Goal: Information Seeking & Learning: Find specific fact

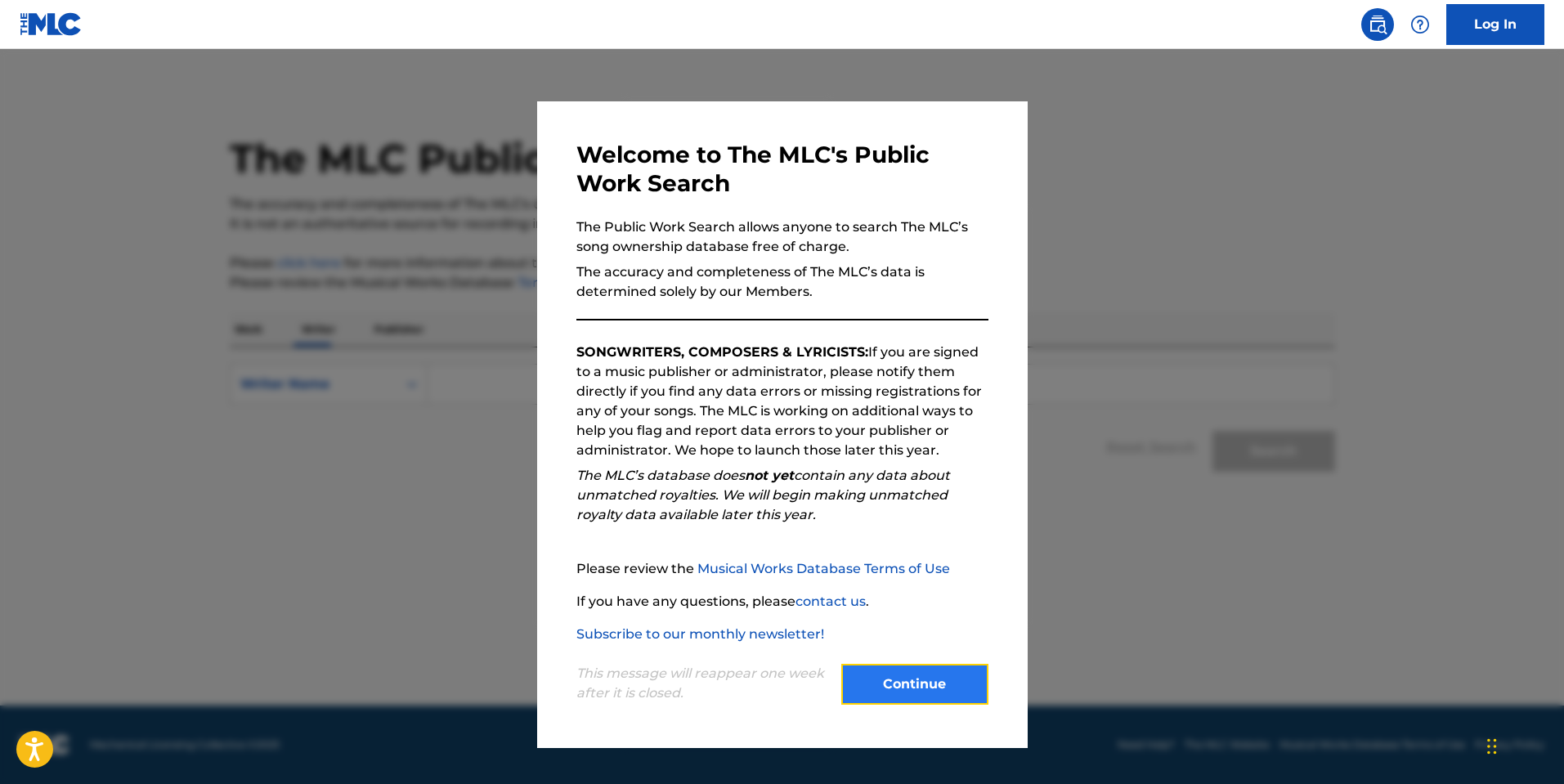
click at [938, 686] on button "Continue" at bounding box center [915, 684] width 147 height 41
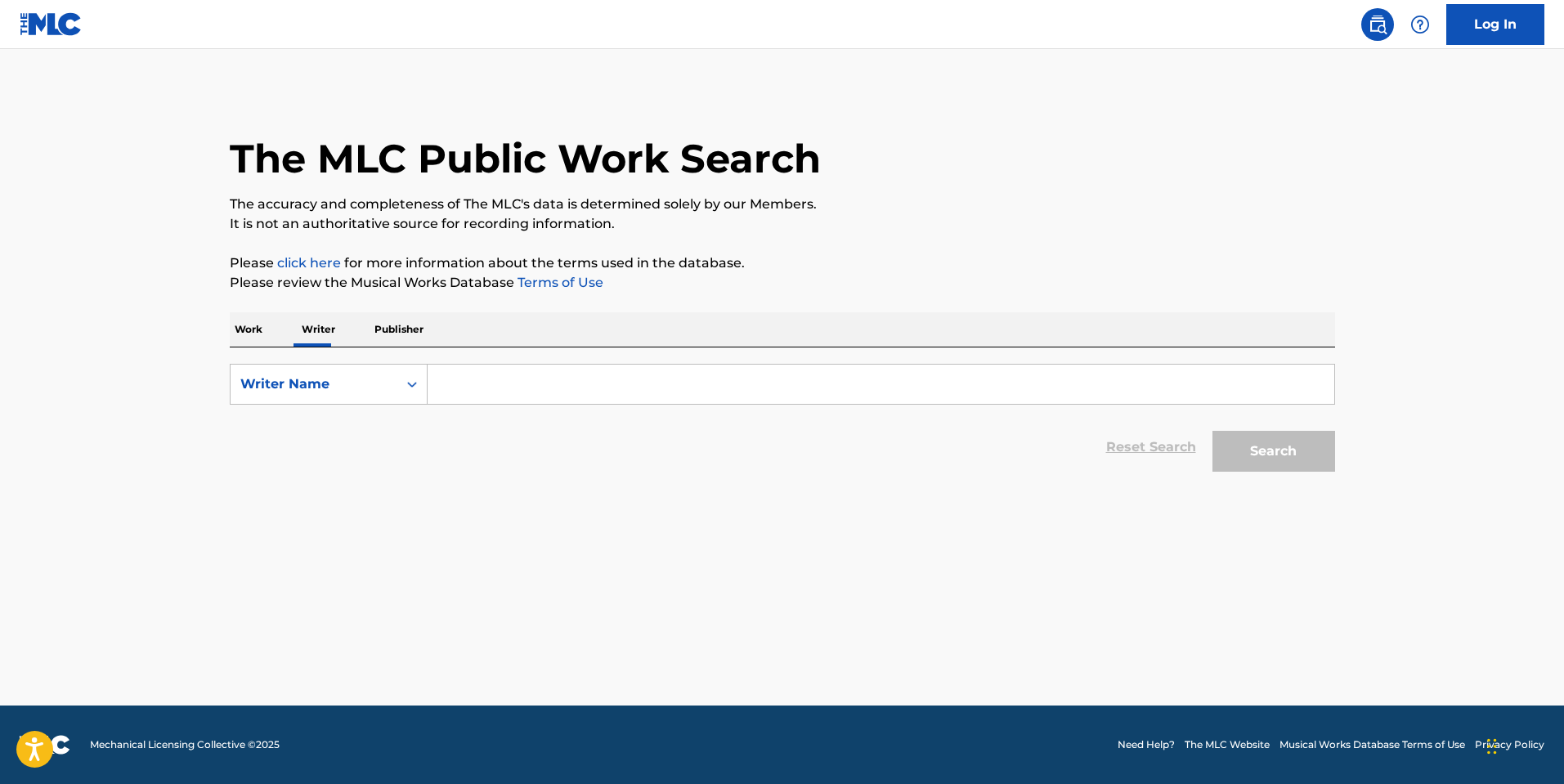
click at [964, 387] on input "Search Form" at bounding box center [881, 384] width 907 height 39
paste input "BELL [PERSON_NAME] W"
type input "BELL [PERSON_NAME] W"
click at [1268, 470] on button "Search" at bounding box center [1274, 451] width 123 height 41
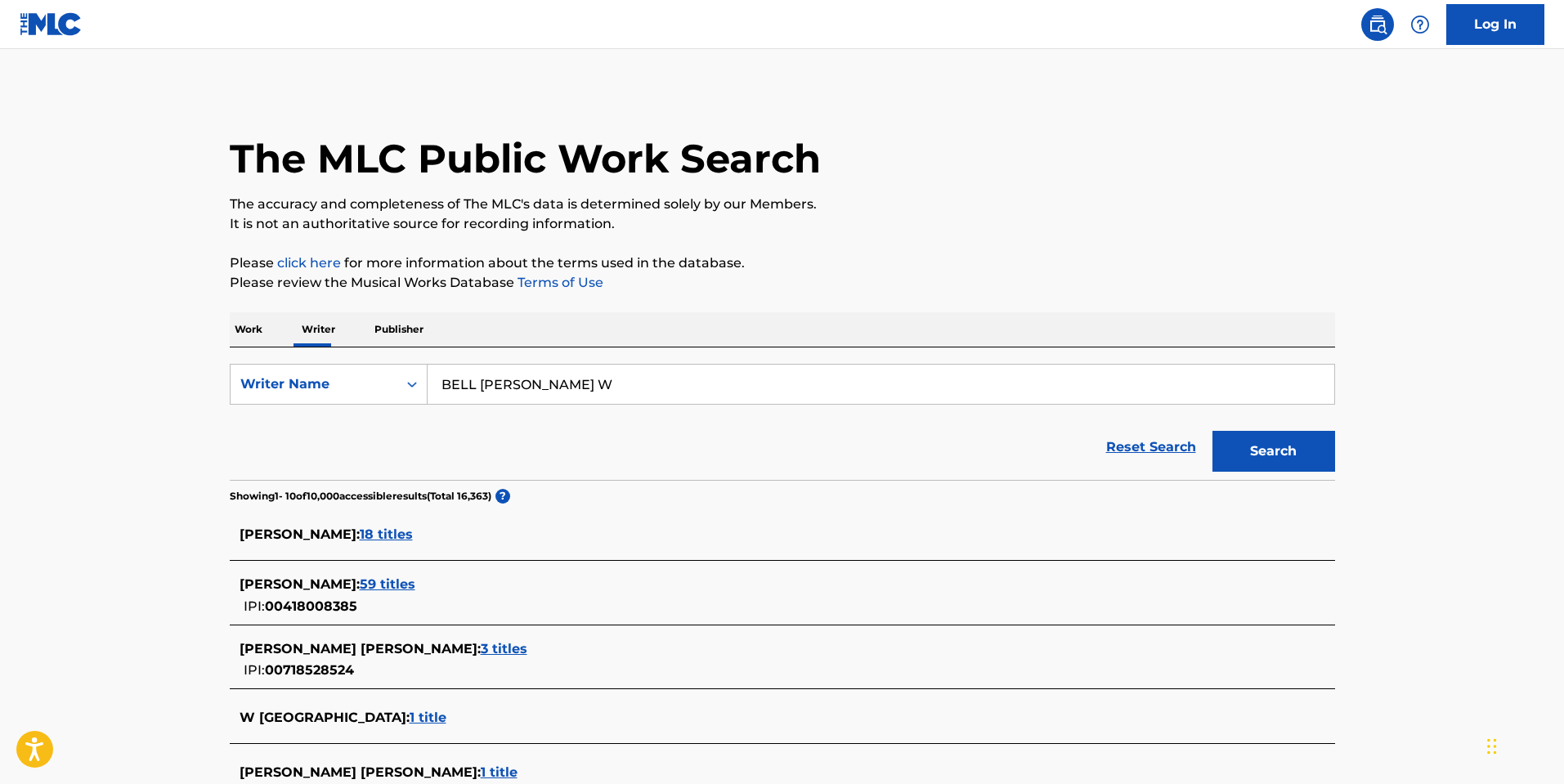
click at [379, 581] on span "59 titles" at bounding box center [388, 585] width 56 height 16
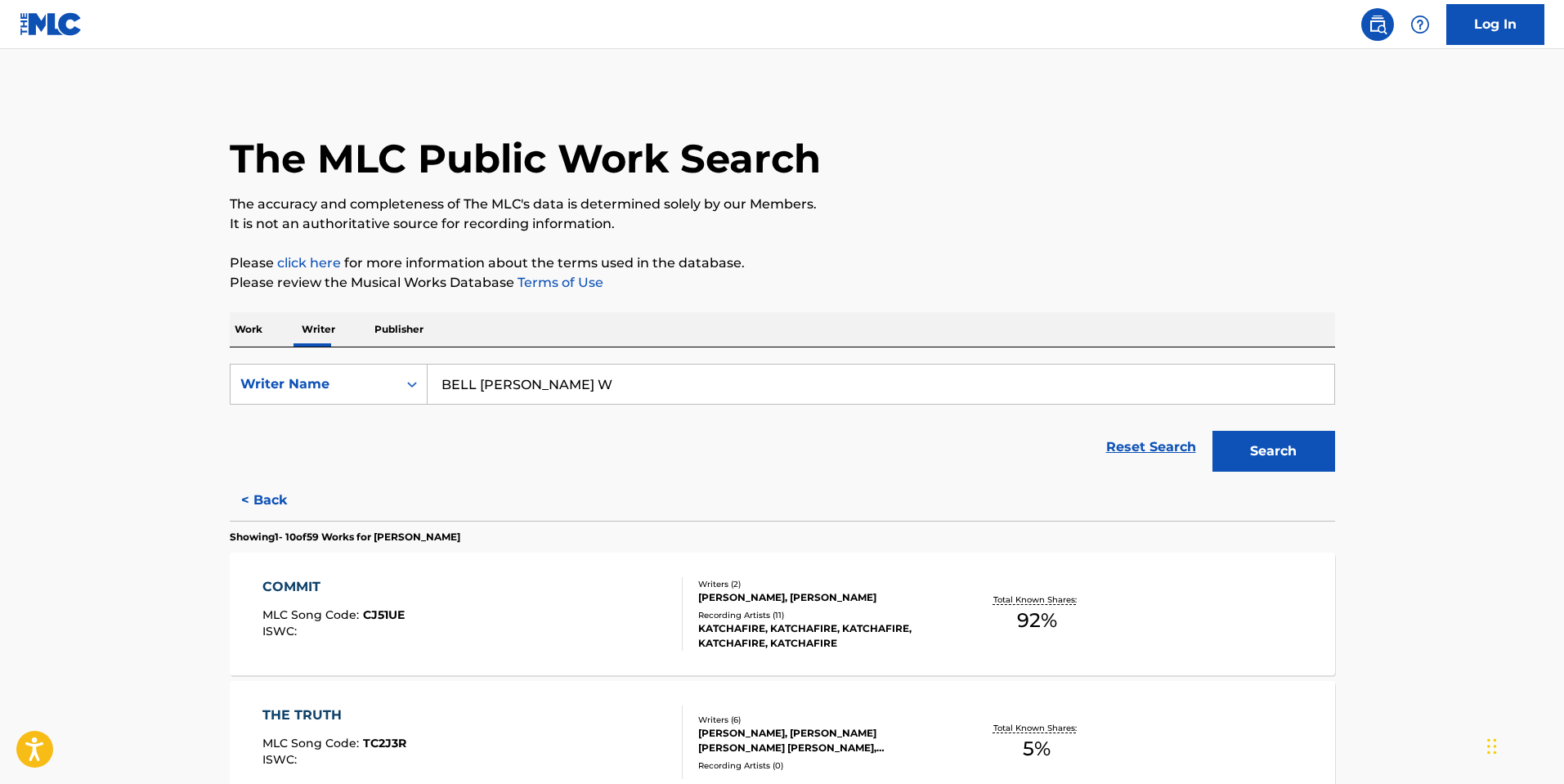
click at [552, 625] on div "COMMIT MLC Song Code : CJ51UE ISWC :" at bounding box center [472, 614] width 420 height 73
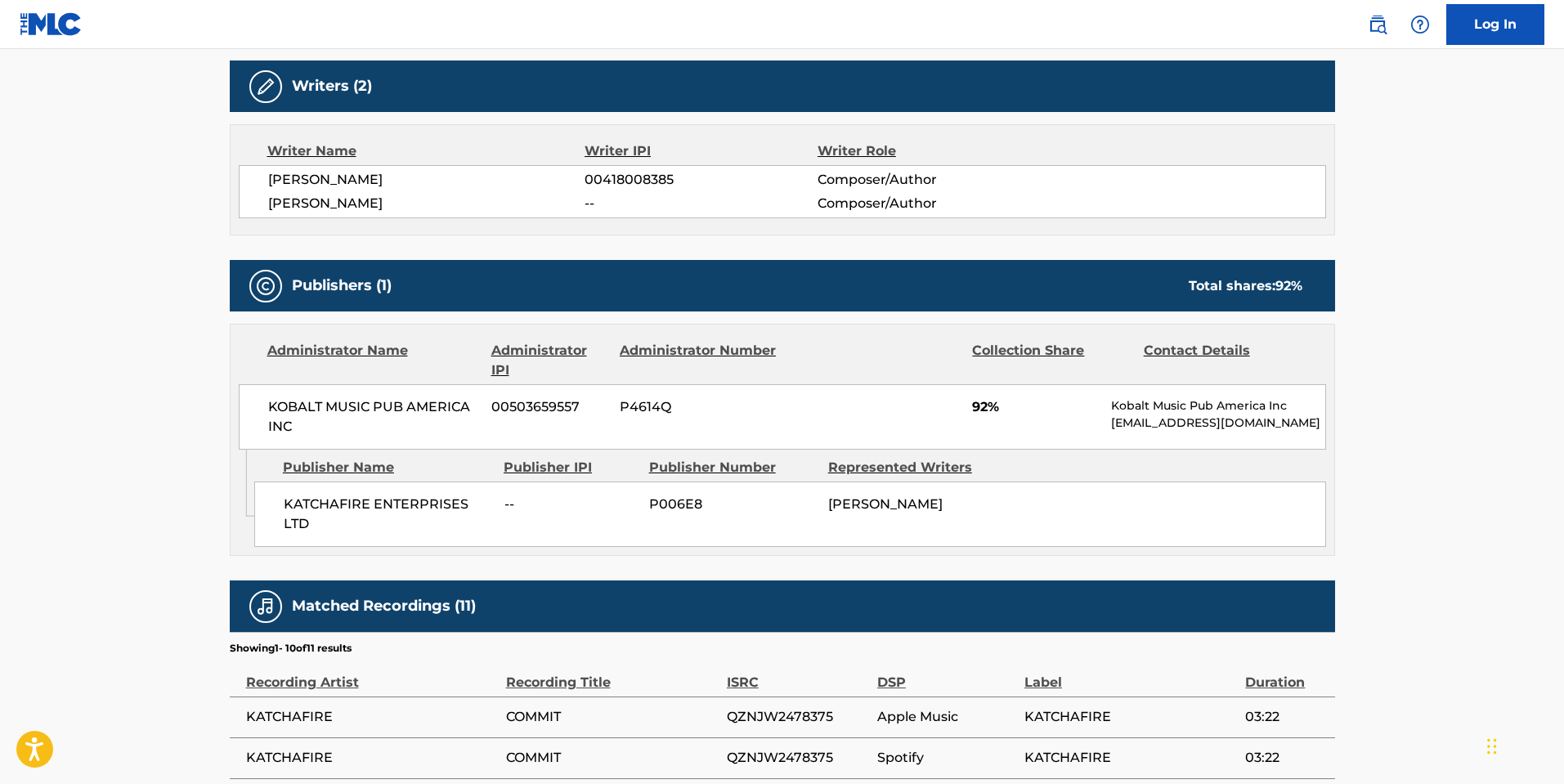
scroll to position [545, 0]
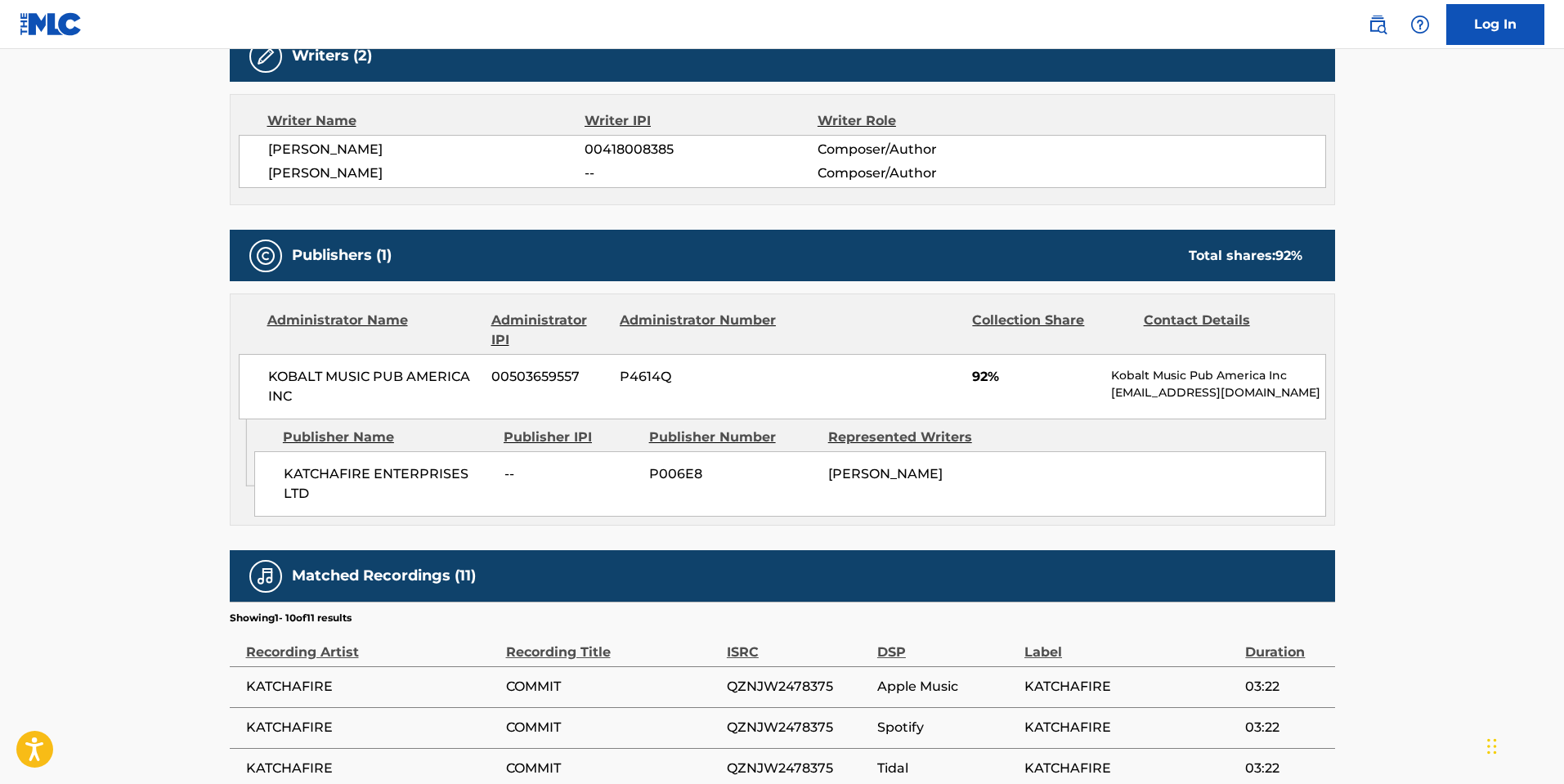
click at [840, 472] on span "[PERSON_NAME]" at bounding box center [885, 474] width 114 height 16
click at [839, 472] on span "[PERSON_NAME]" at bounding box center [885, 474] width 114 height 16
click at [146, 308] on main "< Back to public search results Copy work link COMMIT Work Detail Member Work I…" at bounding box center [782, 331] width 1564 height 1656
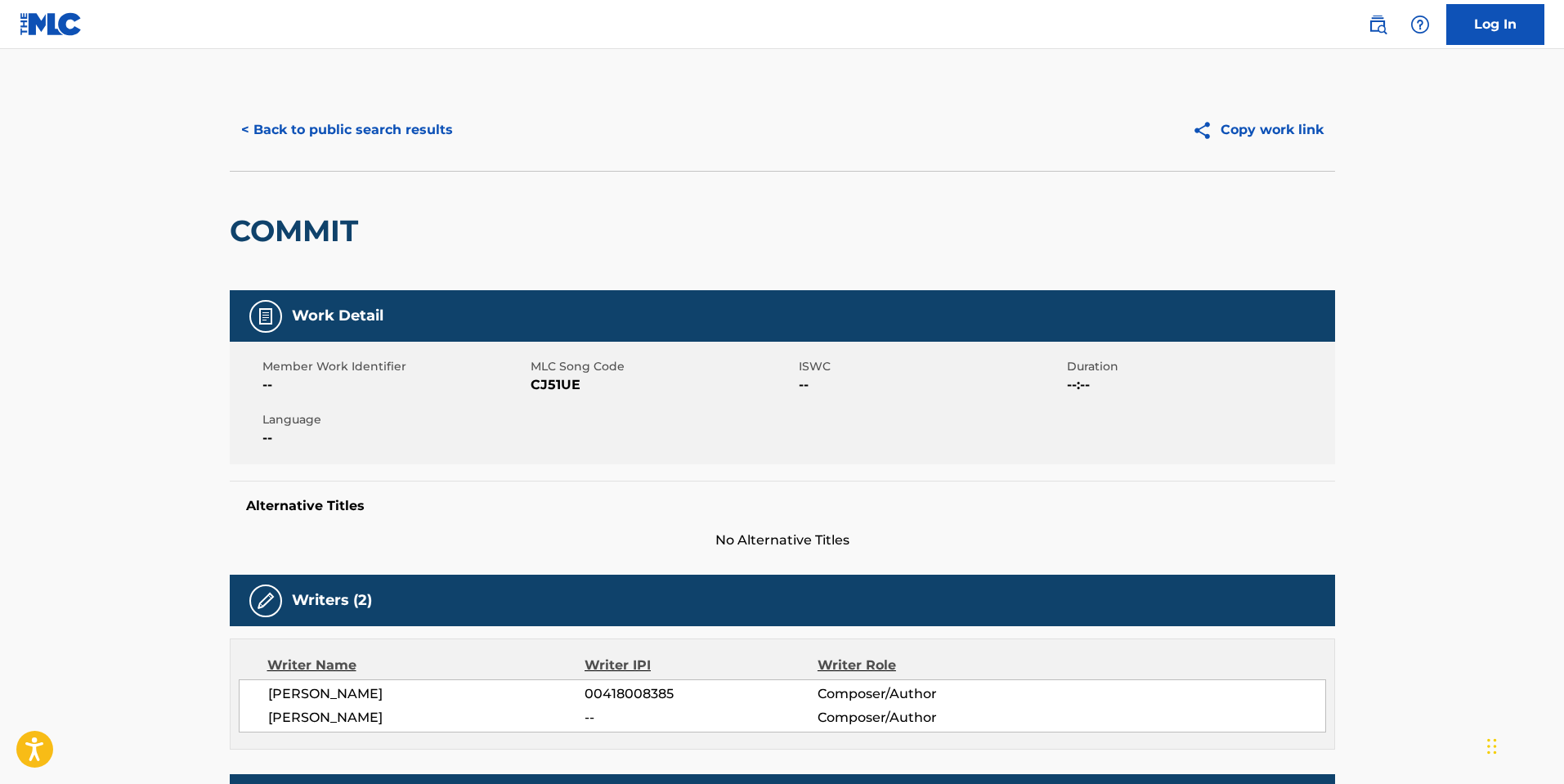
scroll to position [0, 0]
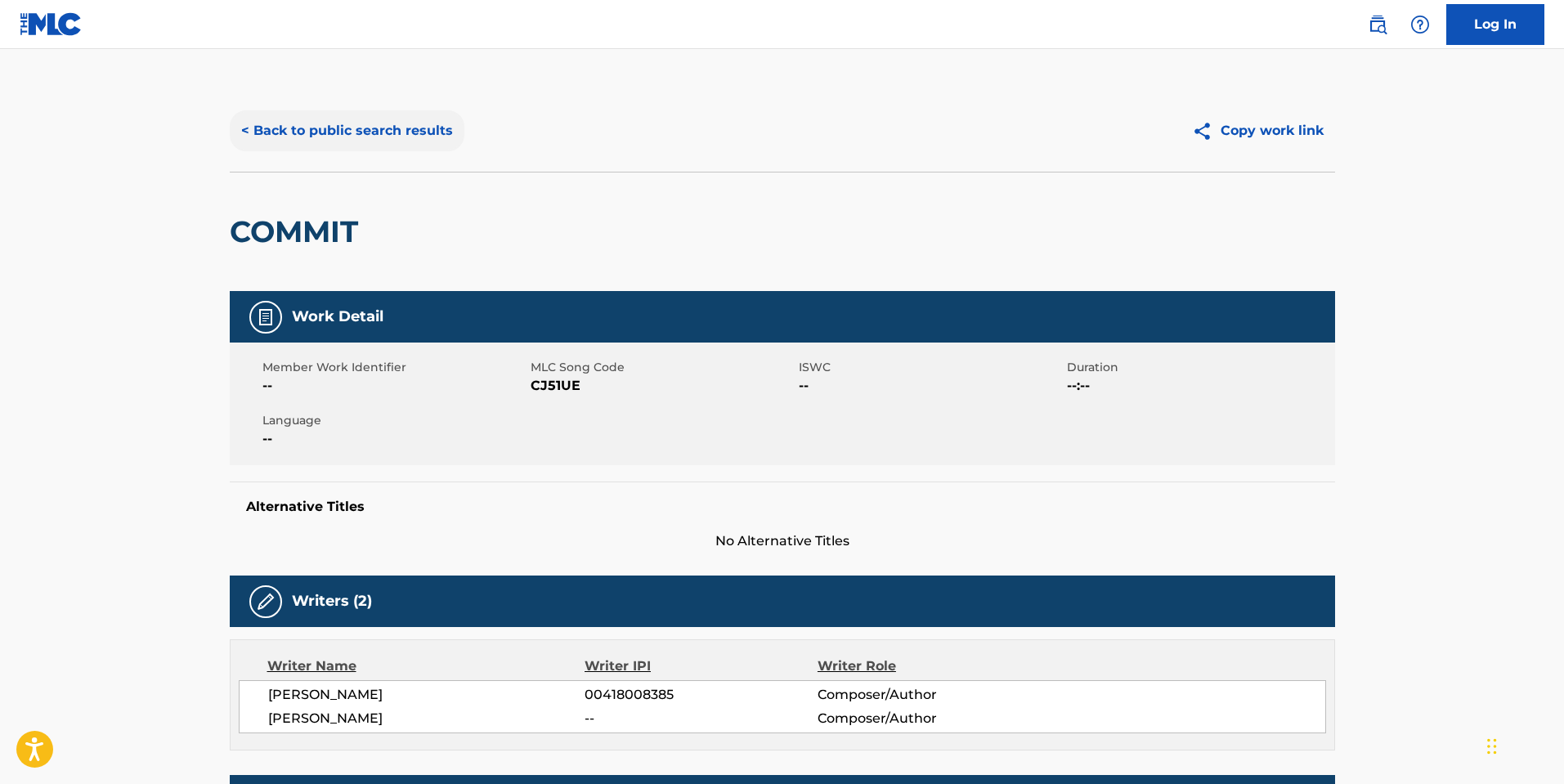
click at [319, 139] on button "< Back to public search results" at bounding box center [347, 131] width 234 height 41
